Goal: Find specific page/section: Find specific page/section

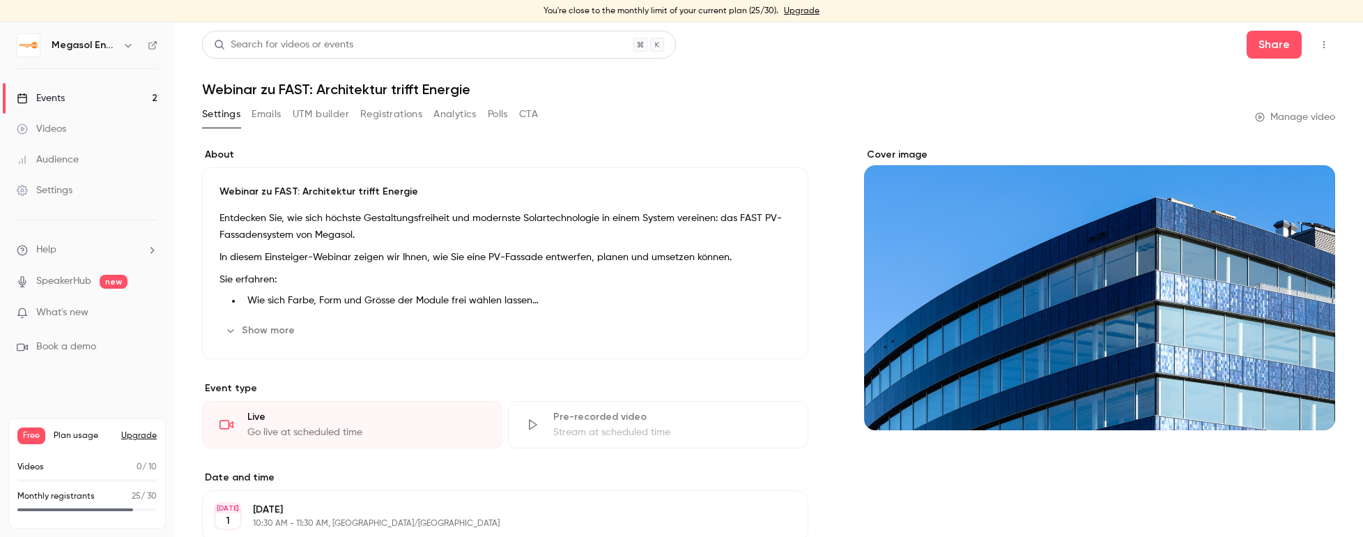
click at [130, 94] on link "Events 2" at bounding box center [87, 98] width 174 height 31
click at [70, 98] on link "Events 2" at bounding box center [87, 98] width 174 height 31
